Goal: Task Accomplishment & Management: Use online tool/utility

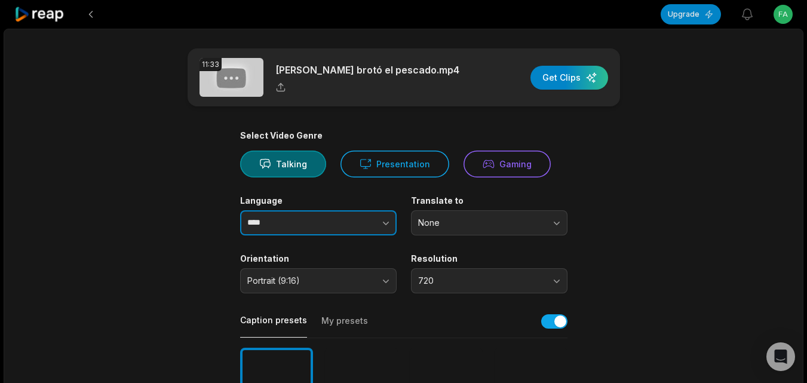
click at [389, 223] on icon "button" at bounding box center [386, 223] width 12 height 12
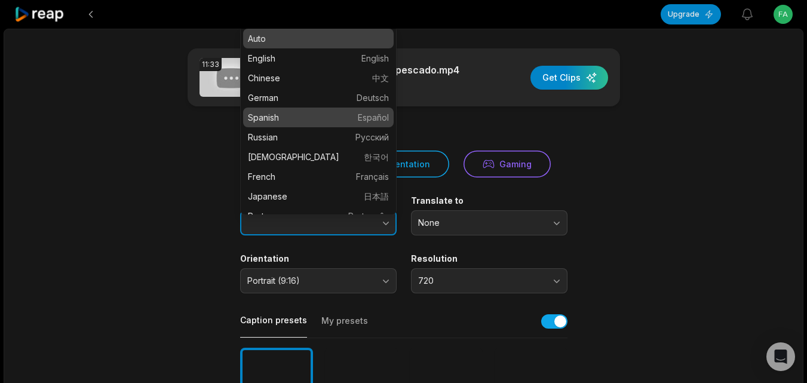
type input "*******"
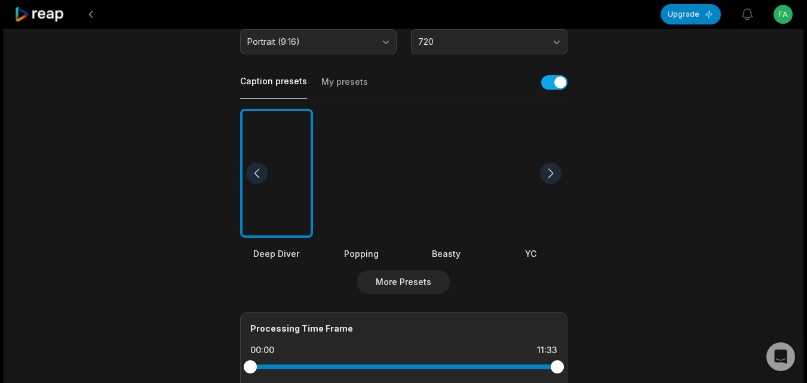
click at [439, 193] on div at bounding box center [446, 174] width 73 height 130
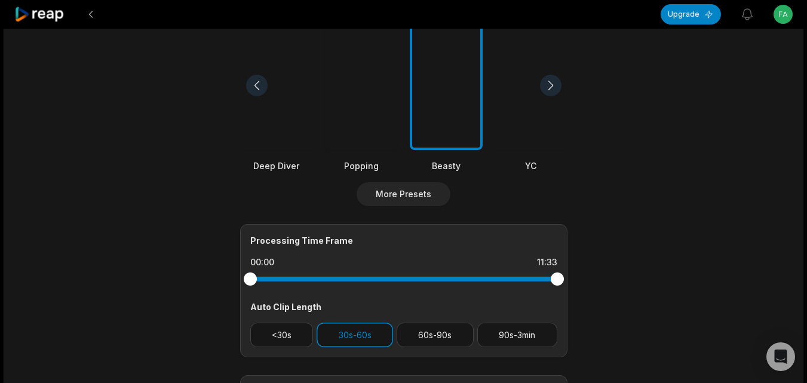
scroll to position [478, 0]
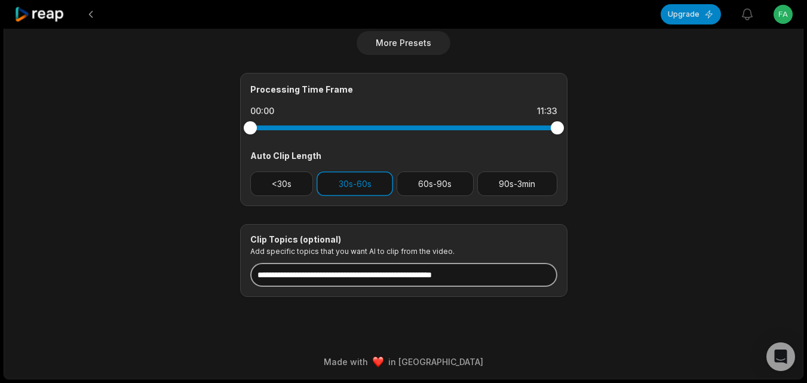
click at [431, 273] on input at bounding box center [403, 275] width 307 height 24
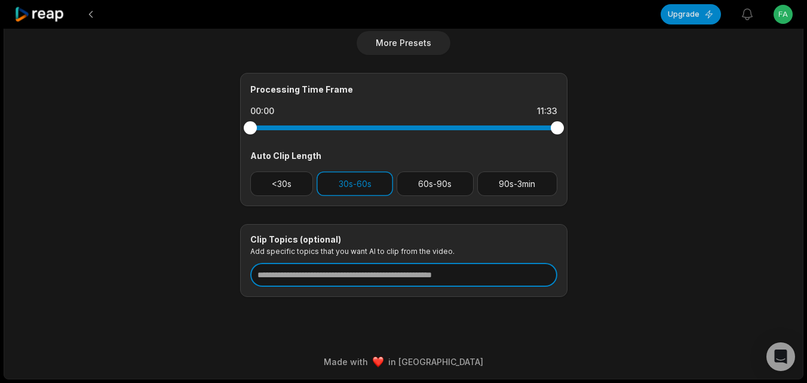
paste input "**********"
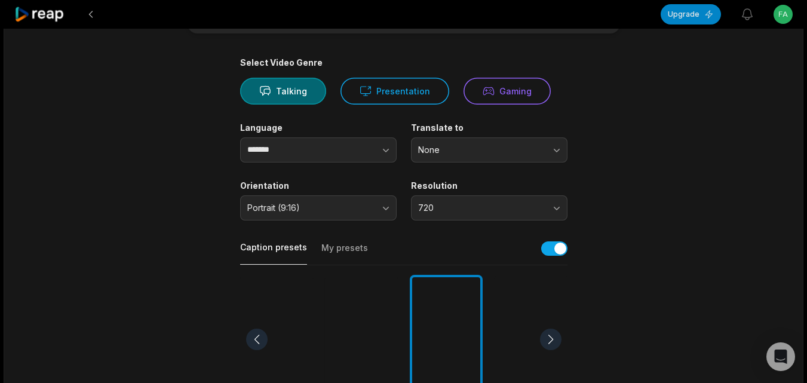
scroll to position [0, 0]
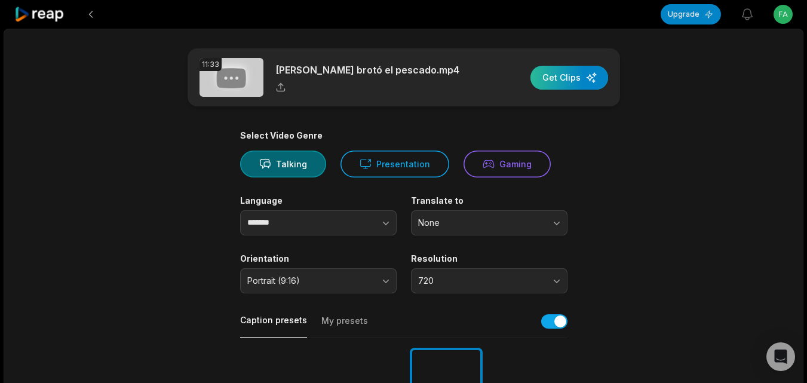
type input "**********"
click at [589, 74] on div "button" at bounding box center [569, 78] width 78 height 24
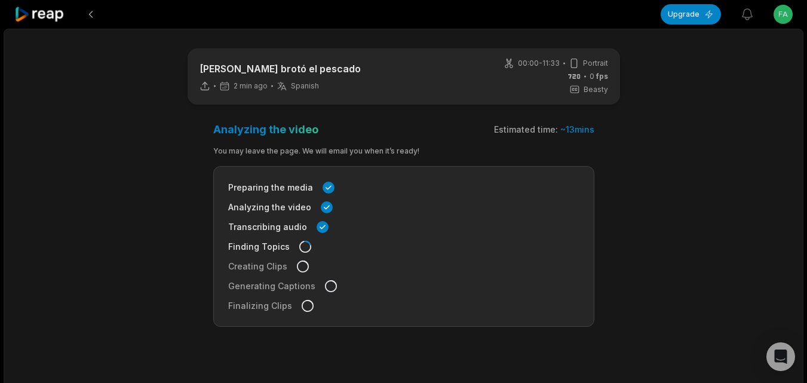
click at [53, 13] on icon at bounding box center [39, 15] width 51 height 16
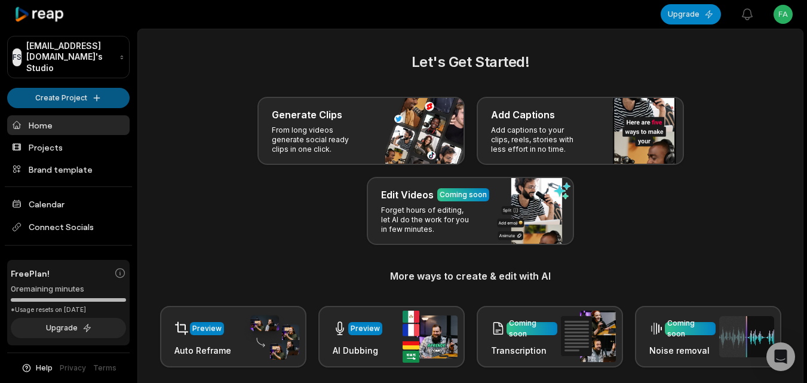
click at [91, 84] on html "FS Fabiennevandevelde@boranora.com's Studio Create Project Home Projects Brand …" at bounding box center [403, 191] width 807 height 383
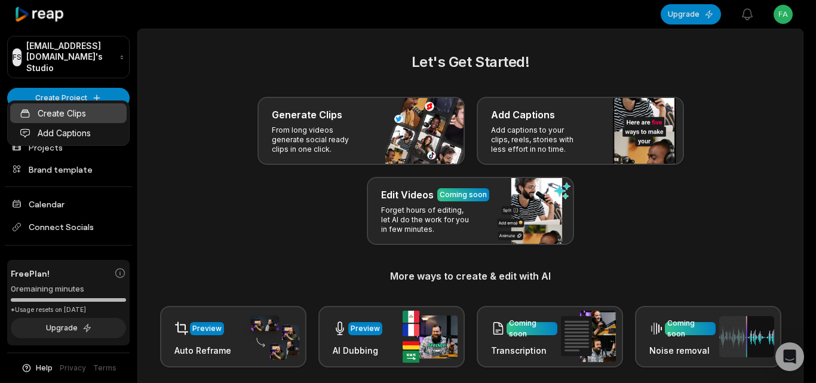
click at [90, 107] on link "Create Clips" at bounding box center [68, 113] width 116 height 20
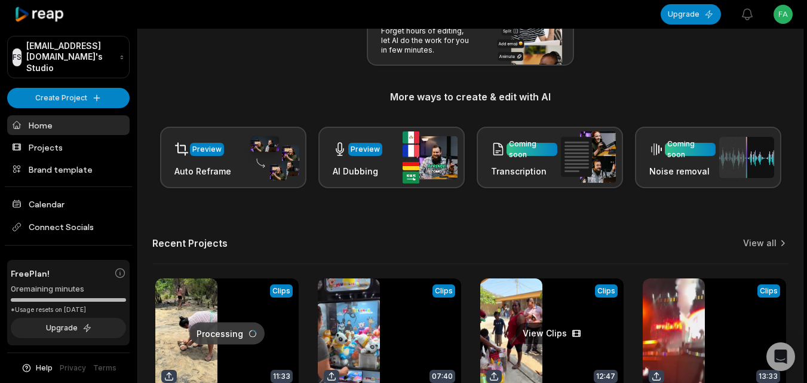
drag, startPoint x: 305, startPoint y: 380, endPoint x: 538, endPoint y: 278, distance: 253.5
click at [567, 249] on div "Recent Projects View all" at bounding box center [470, 250] width 636 height 27
drag, startPoint x: 406, startPoint y: 343, endPoint x: 642, endPoint y: 208, distance: 272.0
click at [629, 208] on div "Let's Get Started! Generate Clips From long videos generate social ready clips …" at bounding box center [470, 153] width 665 height 563
click at [779, 243] on icon at bounding box center [782, 243] width 12 height 12
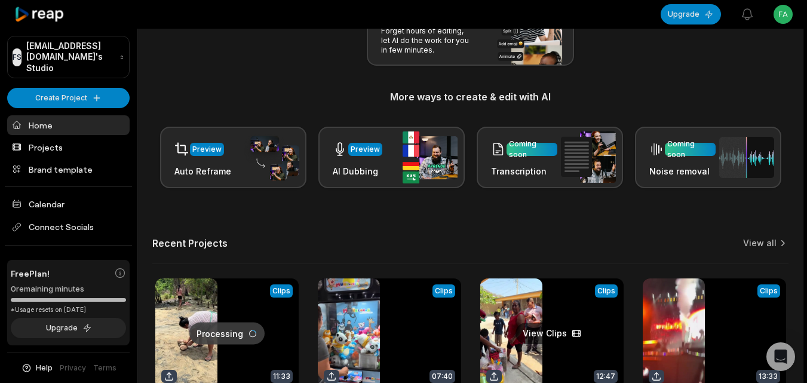
scroll to position [293, 0]
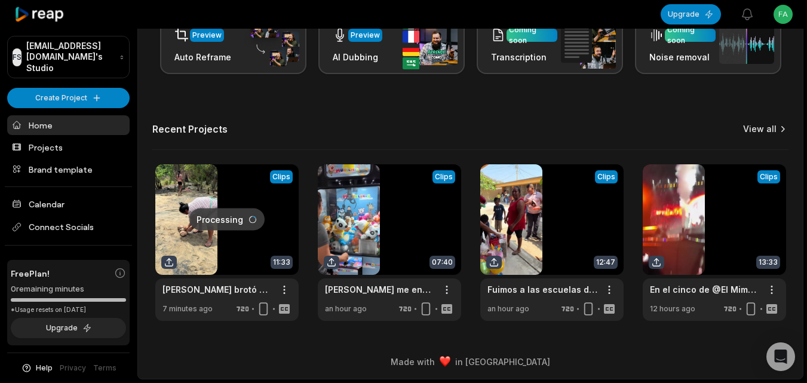
click at [754, 130] on link "View all" at bounding box center [759, 129] width 33 height 12
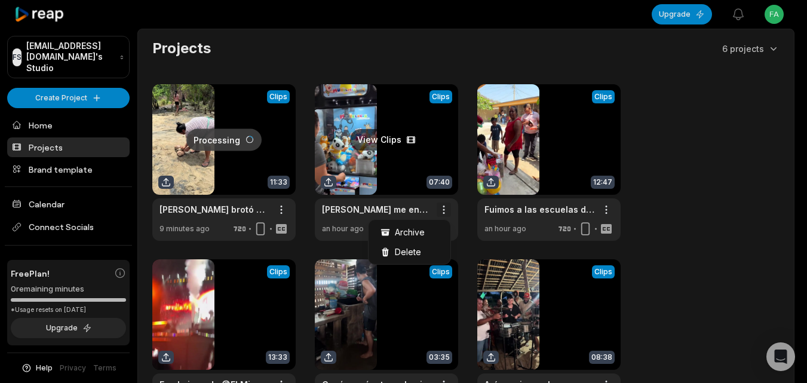
click at [443, 210] on html "FS [EMAIL_ADDRESS][DOMAIN_NAME]'s Studio Create Project Home Projects Brand tem…" at bounding box center [403, 191] width 807 height 383
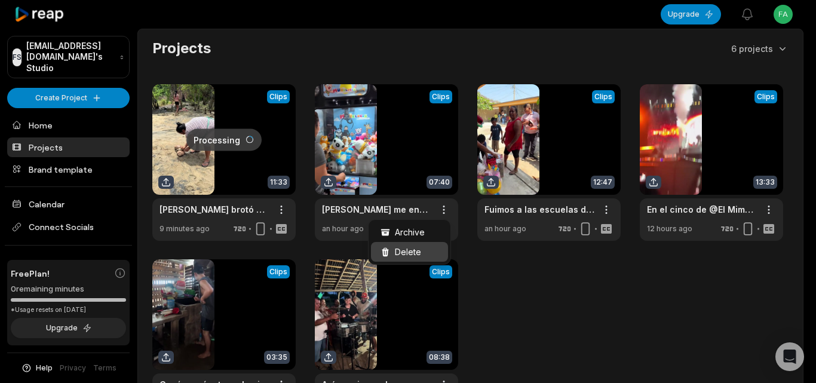
click at [434, 248] on div "Delete" at bounding box center [409, 252] width 77 height 20
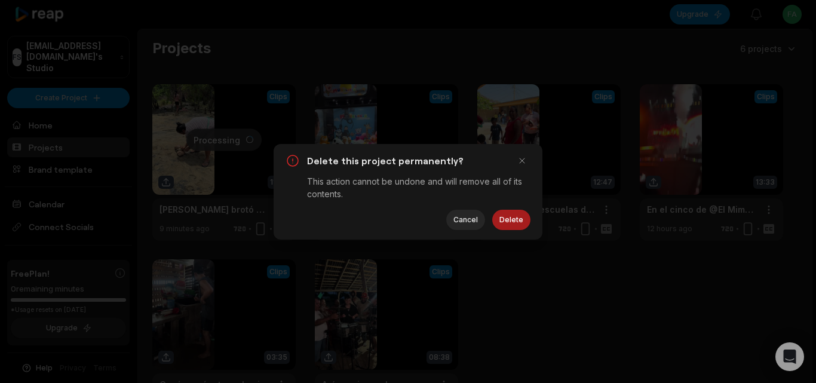
click at [526, 221] on button "Delete" at bounding box center [511, 220] width 38 height 20
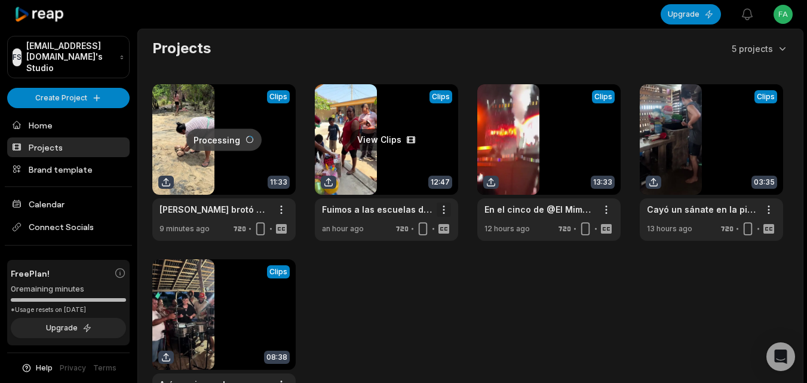
click at [444, 208] on html "FS [EMAIL_ADDRESS][DOMAIN_NAME]'s Studio Create Project Home Projects Brand tem…" at bounding box center [403, 191] width 807 height 383
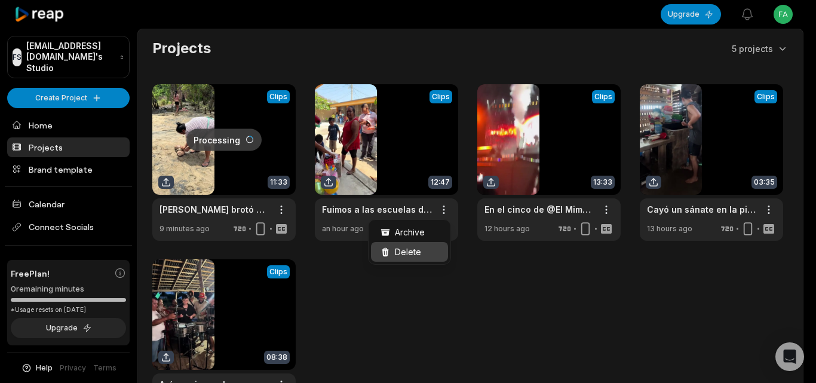
click at [431, 246] on div "Delete" at bounding box center [409, 252] width 77 height 20
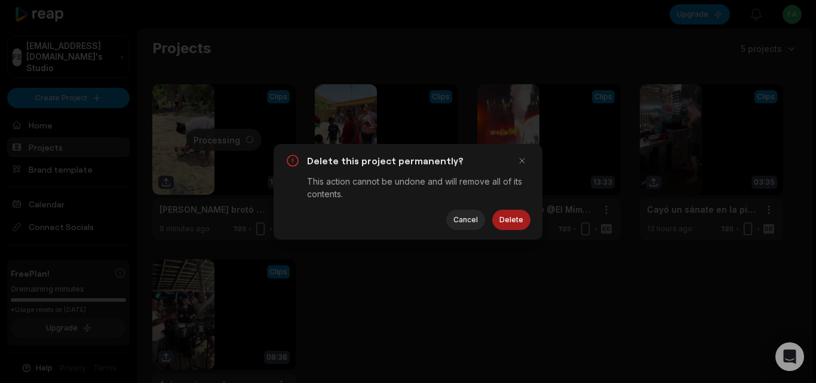
click at [505, 214] on button "Delete" at bounding box center [511, 220] width 38 height 20
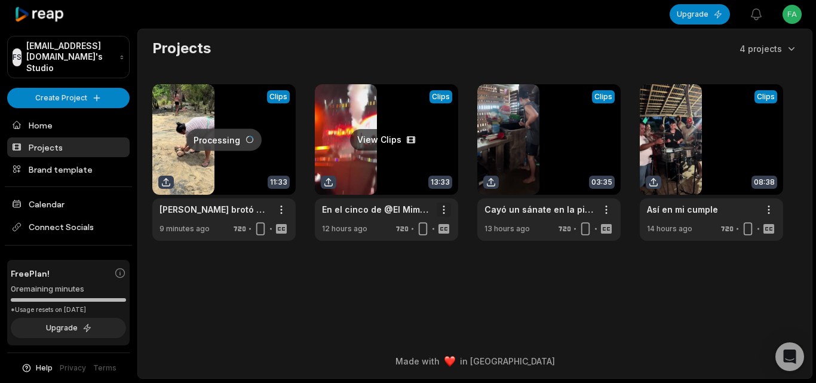
click at [442, 209] on html "FS [EMAIL_ADDRESS][DOMAIN_NAME]'s Studio Create Project Home Projects Brand tem…" at bounding box center [408, 191] width 816 height 383
click at [434, 248] on div "Delete" at bounding box center [409, 252] width 77 height 20
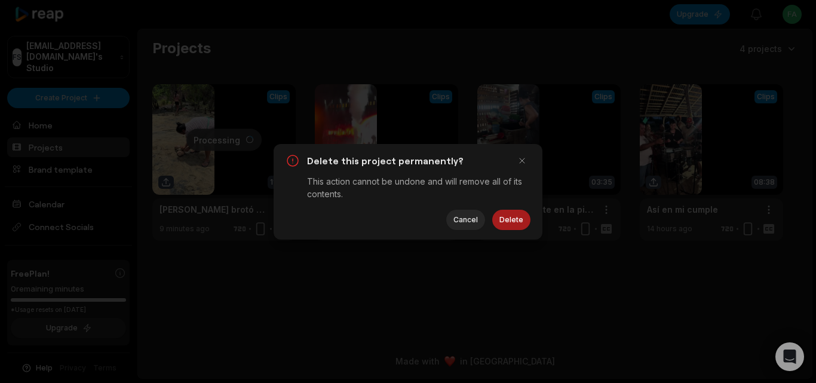
click at [505, 219] on button "Delete" at bounding box center [511, 220] width 38 height 20
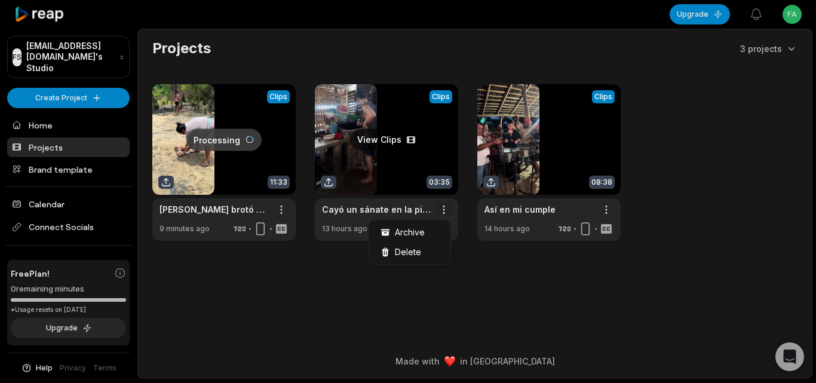
click at [442, 208] on html "FS [EMAIL_ADDRESS][DOMAIN_NAME]'s Studio Create Project Home Projects Brand tem…" at bounding box center [408, 191] width 816 height 383
click at [420, 255] on div "Delete" at bounding box center [409, 252] width 77 height 20
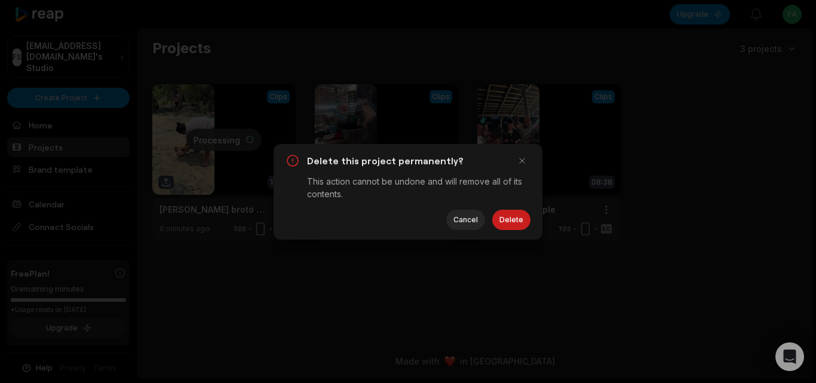
click at [515, 225] on button "Delete" at bounding box center [511, 220] width 38 height 20
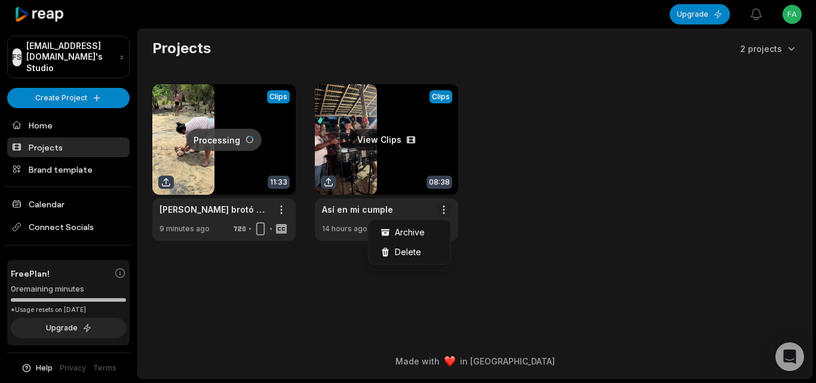
click at [441, 206] on html "FS [EMAIL_ADDRESS][DOMAIN_NAME]'s Studio Create Project Home Projects Brand tem…" at bounding box center [408, 191] width 816 height 383
click at [424, 242] on div "Delete" at bounding box center [409, 252] width 77 height 20
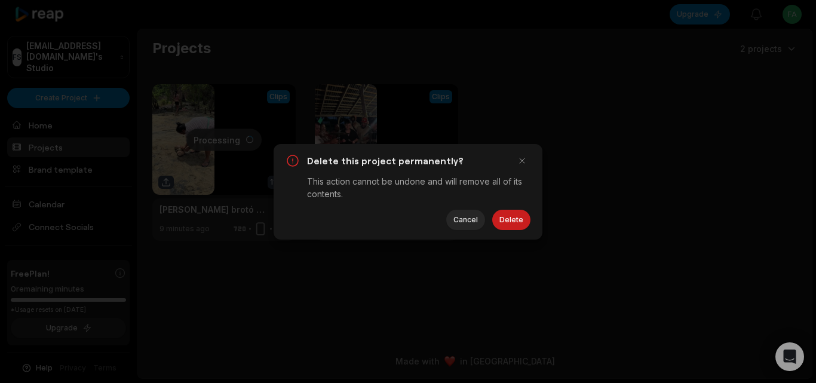
drag, startPoint x: 507, startPoint y: 213, endPoint x: 493, endPoint y: 239, distance: 29.9
click at [508, 213] on button "Delete" at bounding box center [511, 220] width 38 height 20
